Goal: Task Accomplishment & Management: Manage account settings

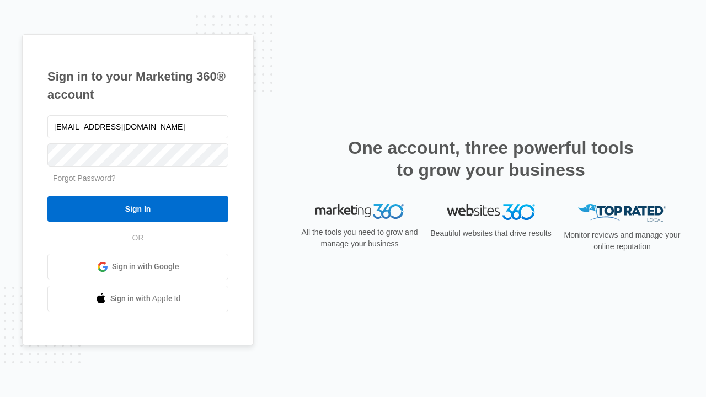
type input "[EMAIL_ADDRESS][DOMAIN_NAME]"
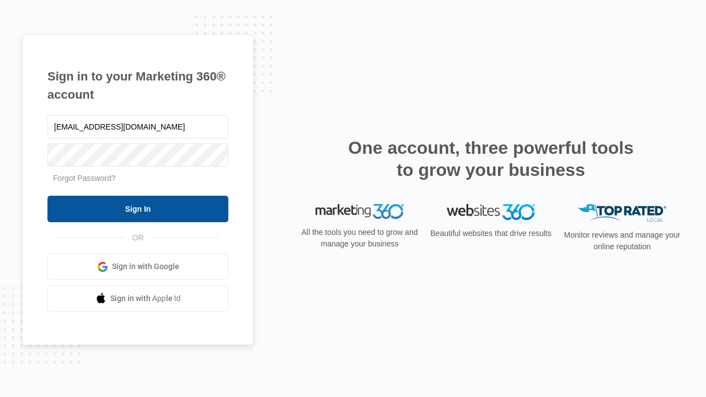
click at [138, 208] on input "Sign In" at bounding box center [137, 209] width 181 height 26
